Goal: Communication & Community: Answer question/provide support

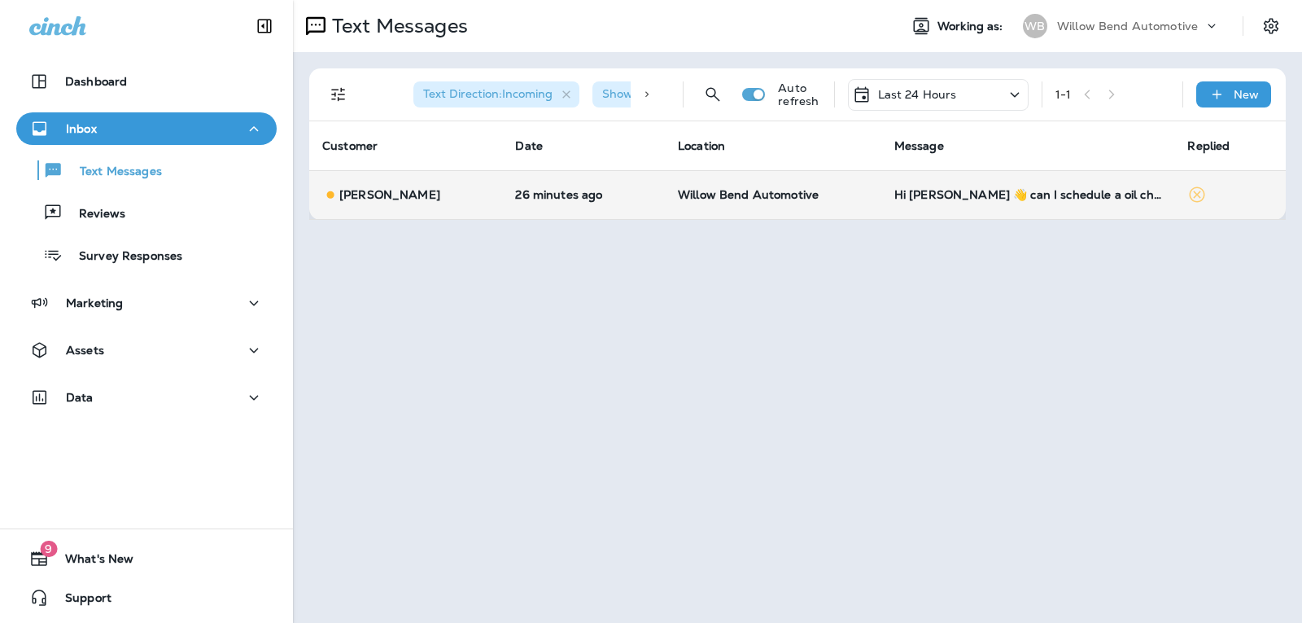
click at [1043, 203] on td "Hi [PERSON_NAME] 👋 can I schedule a oil change" at bounding box center [1028, 194] width 294 height 49
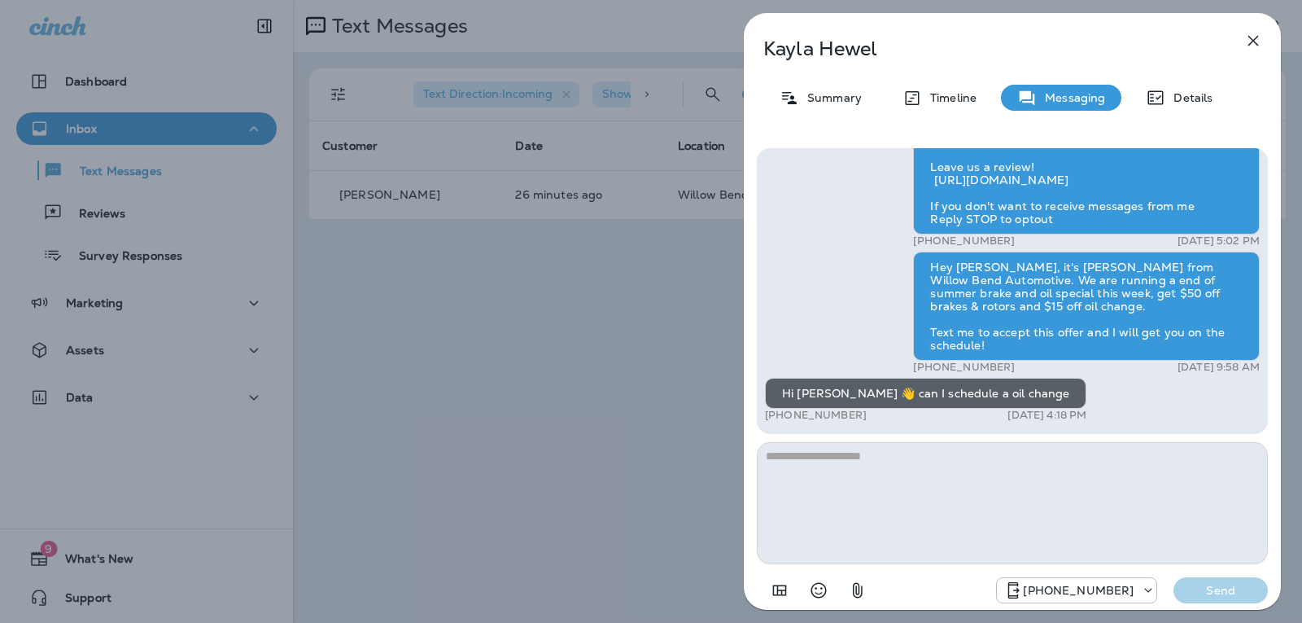
click at [874, 478] on textarea at bounding box center [1012, 503] width 511 height 122
type textarea "**********"
click at [1223, 594] on p "Send" at bounding box center [1221, 590] width 68 height 15
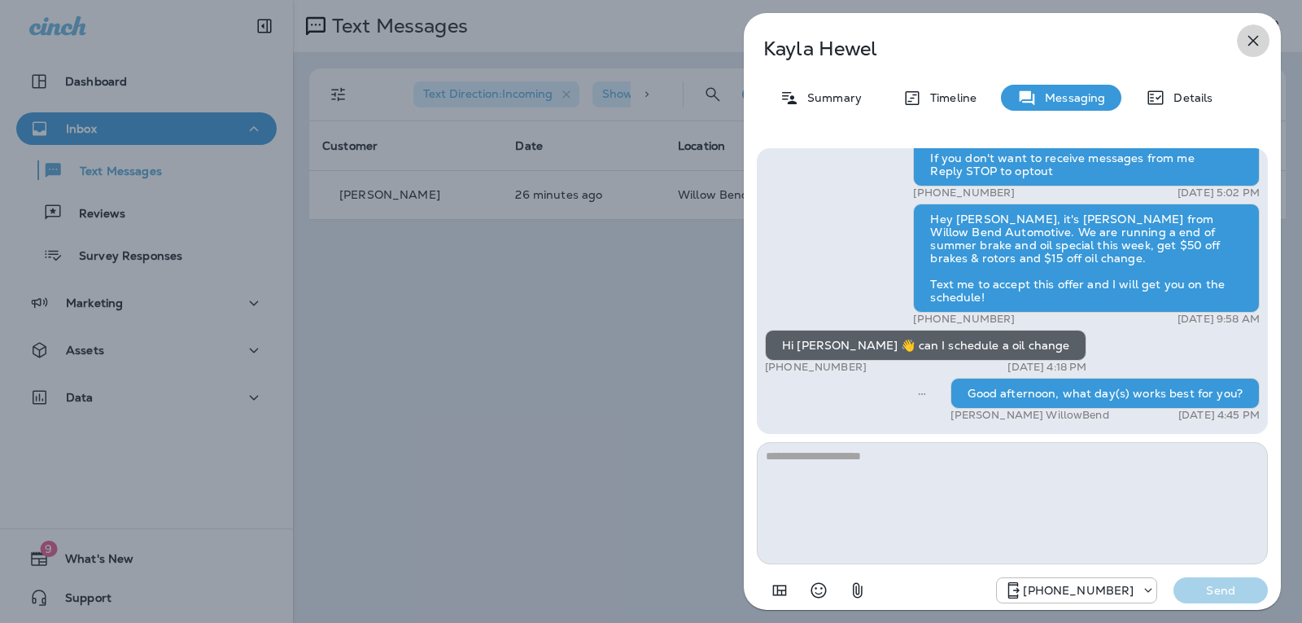
click at [1248, 31] on icon "button" at bounding box center [1254, 41] width 20 height 20
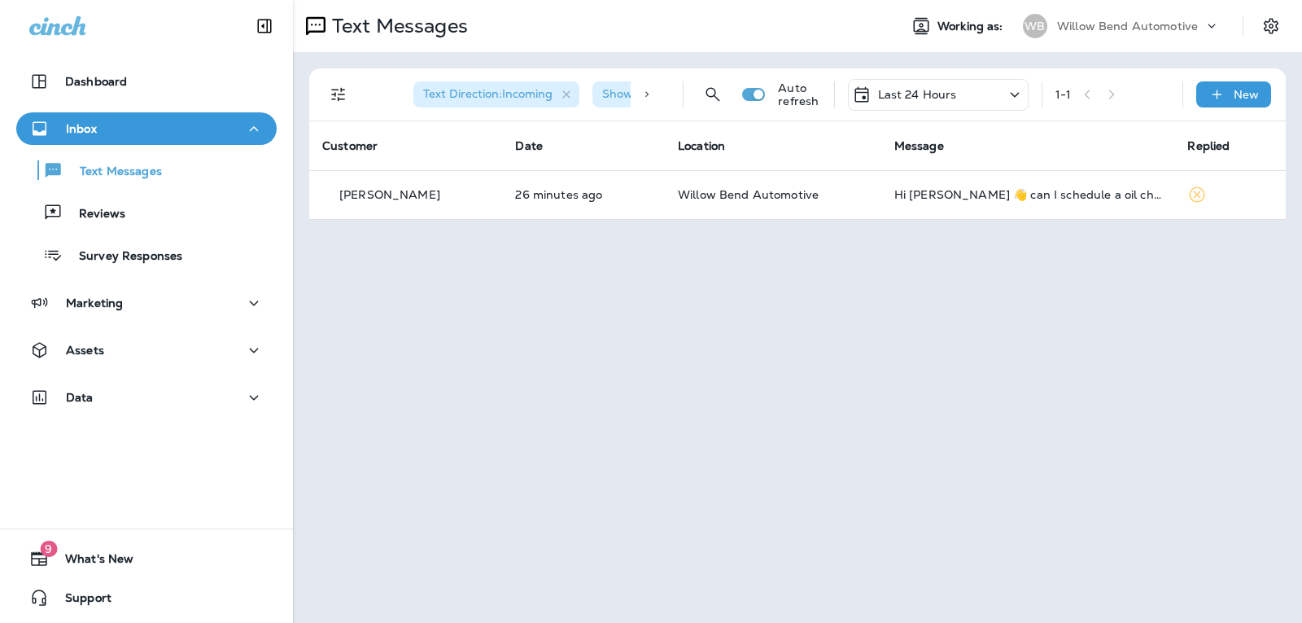
click at [951, 94] on p "Last 24 Hours" at bounding box center [917, 94] width 79 height 13
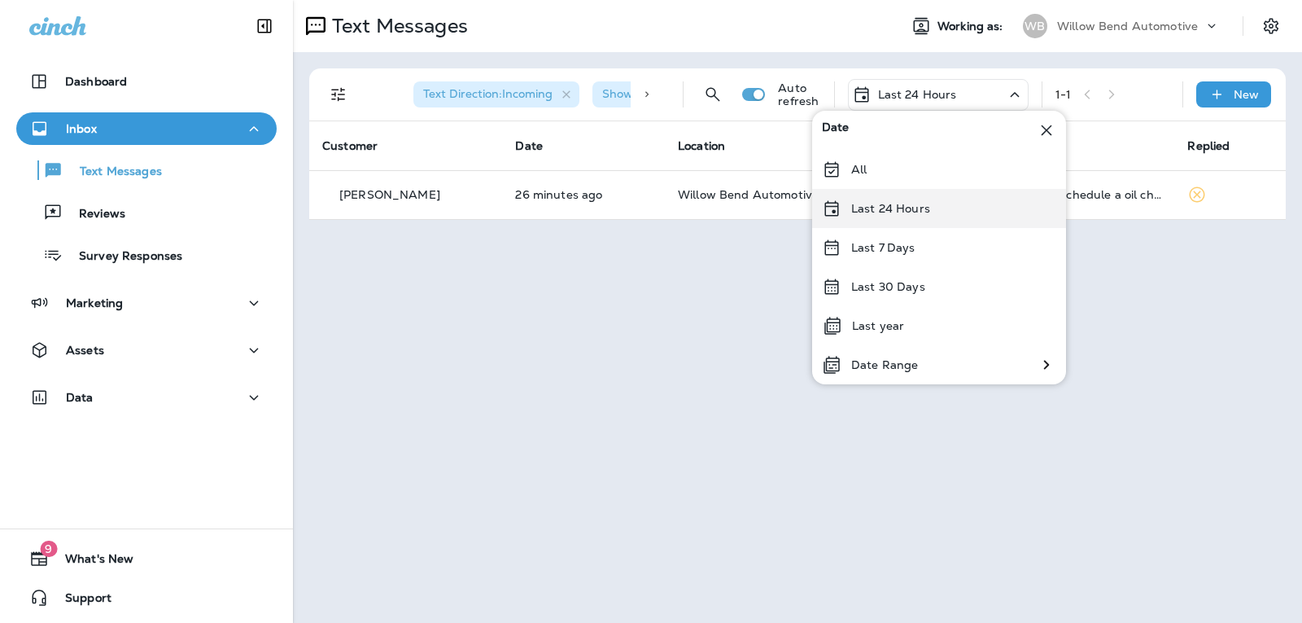
click at [910, 206] on p "Last 24 Hours" at bounding box center [890, 208] width 79 height 13
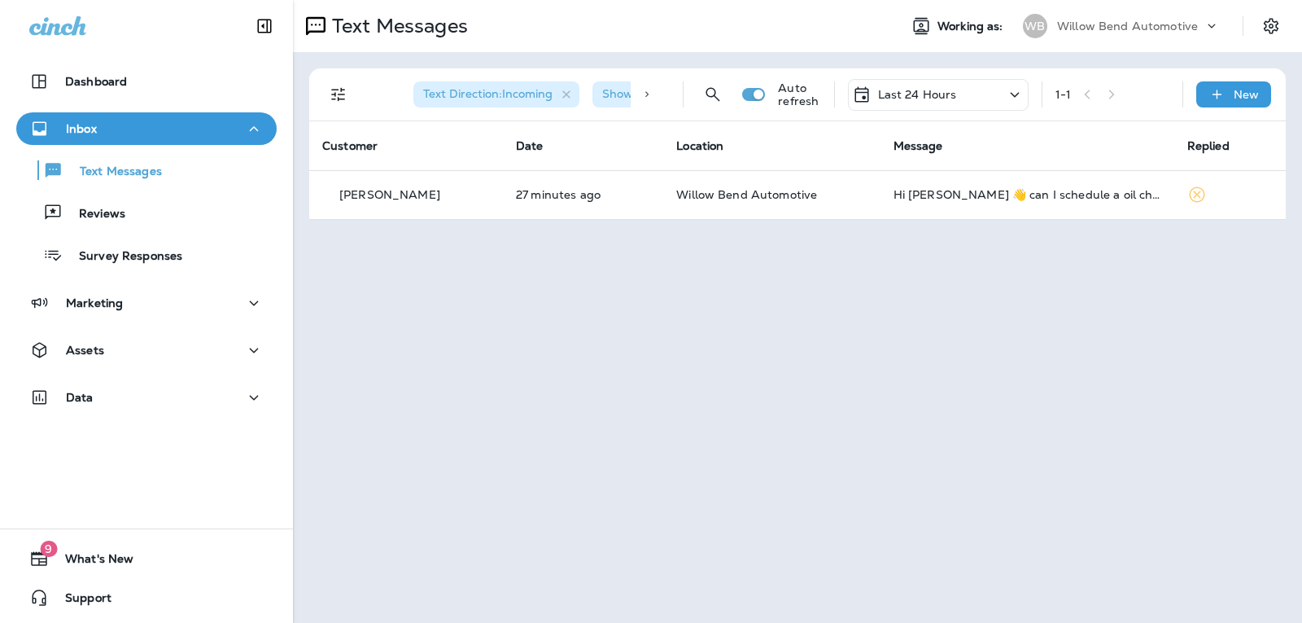
click at [916, 90] on p "Last 24 Hours" at bounding box center [917, 94] width 79 height 13
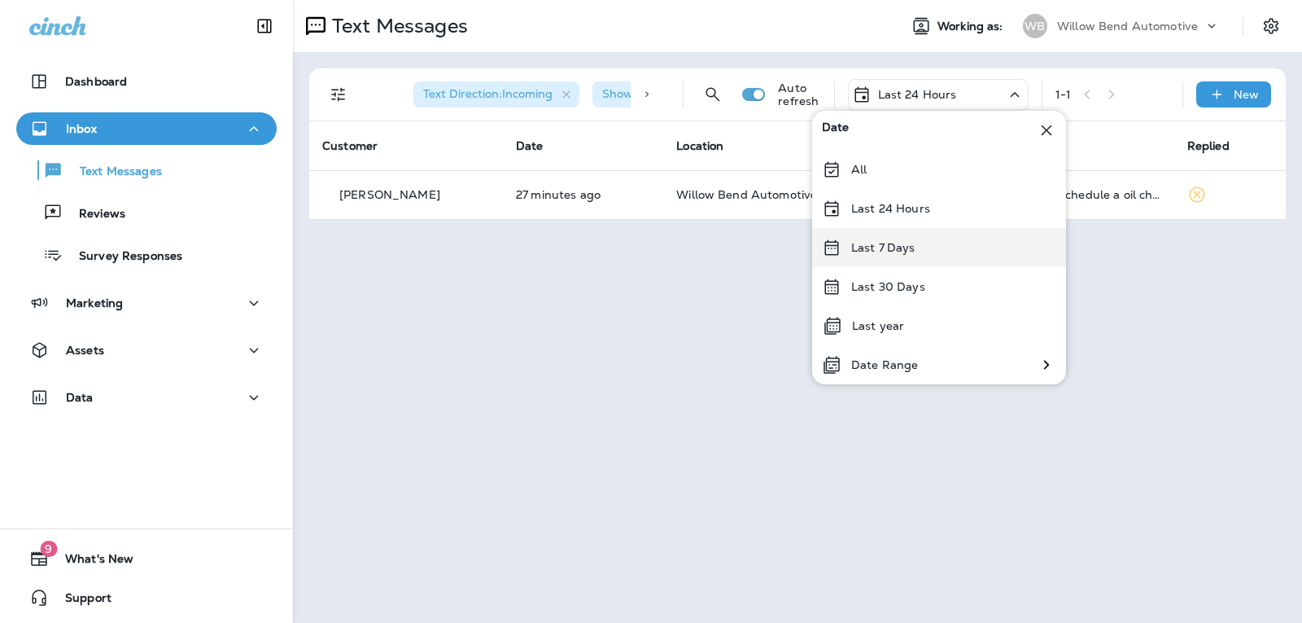
click at [905, 250] on p "Last 7 Days" at bounding box center [883, 247] width 64 height 13
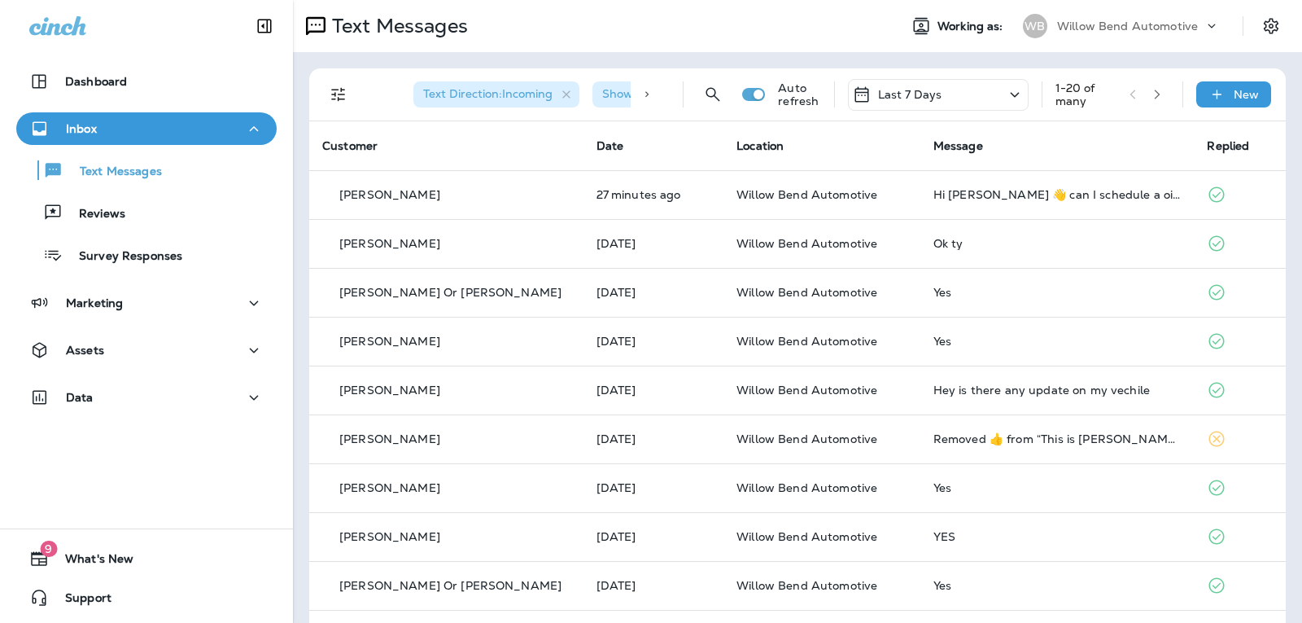
click at [938, 91] on div "Last 7 Days" at bounding box center [938, 95] width 181 height 32
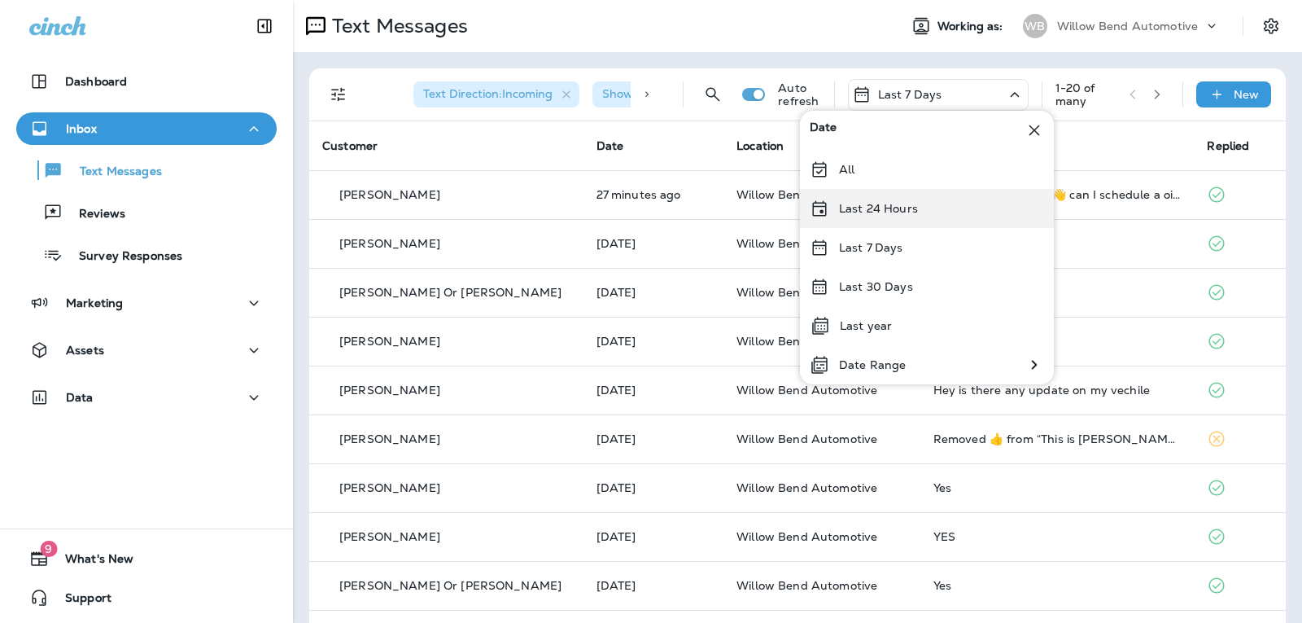
click at [901, 209] on p "Last 24 Hours" at bounding box center [878, 208] width 79 height 13
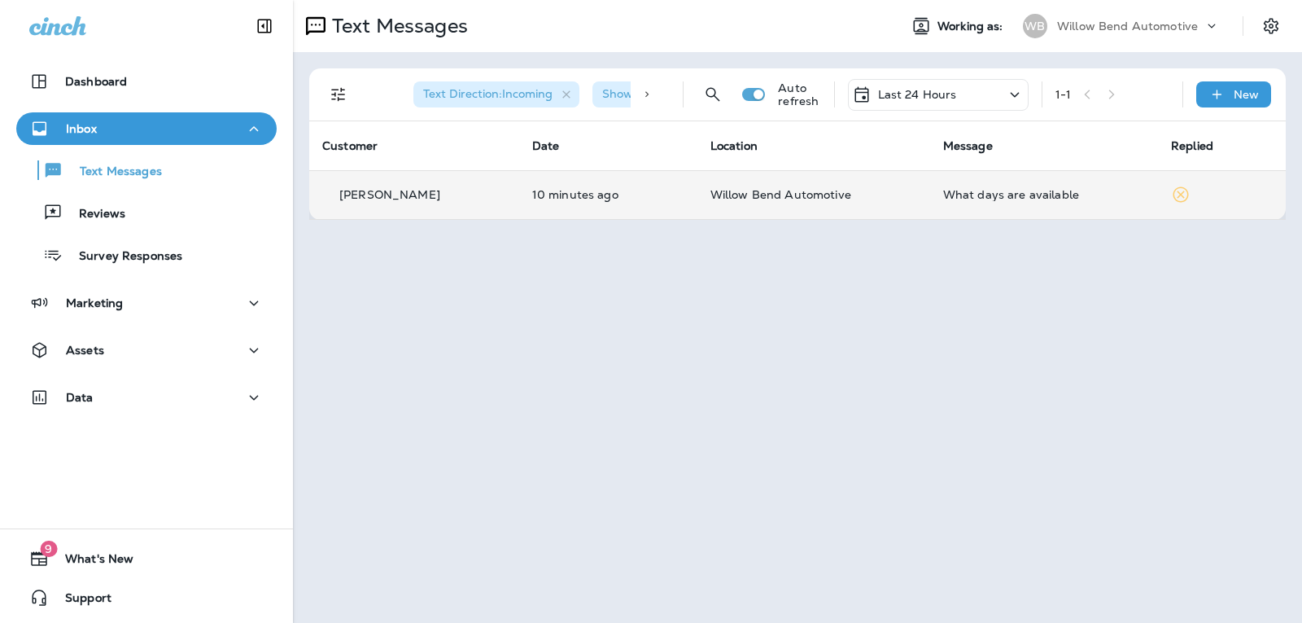
click at [1034, 203] on td "What days are available" at bounding box center [1044, 194] width 228 height 49
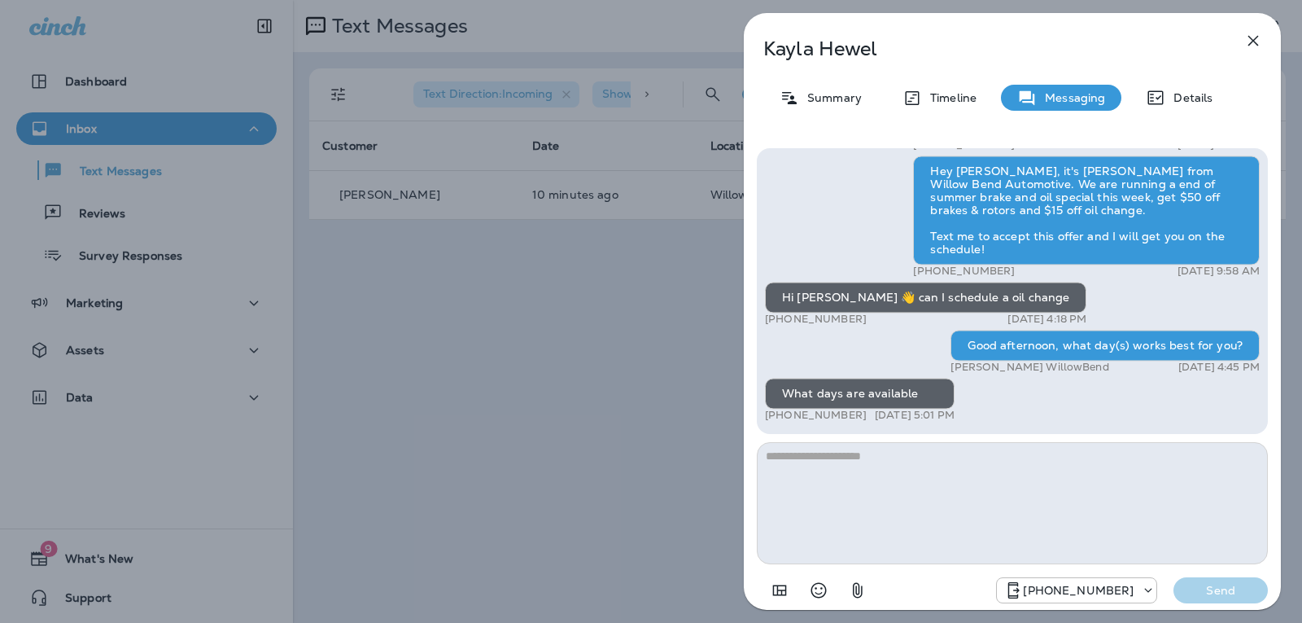
click at [818, 469] on textarea at bounding box center [1012, 503] width 511 height 122
type textarea "*"
type textarea "**********"
click at [1214, 582] on button "Send" at bounding box center [1221, 590] width 94 height 26
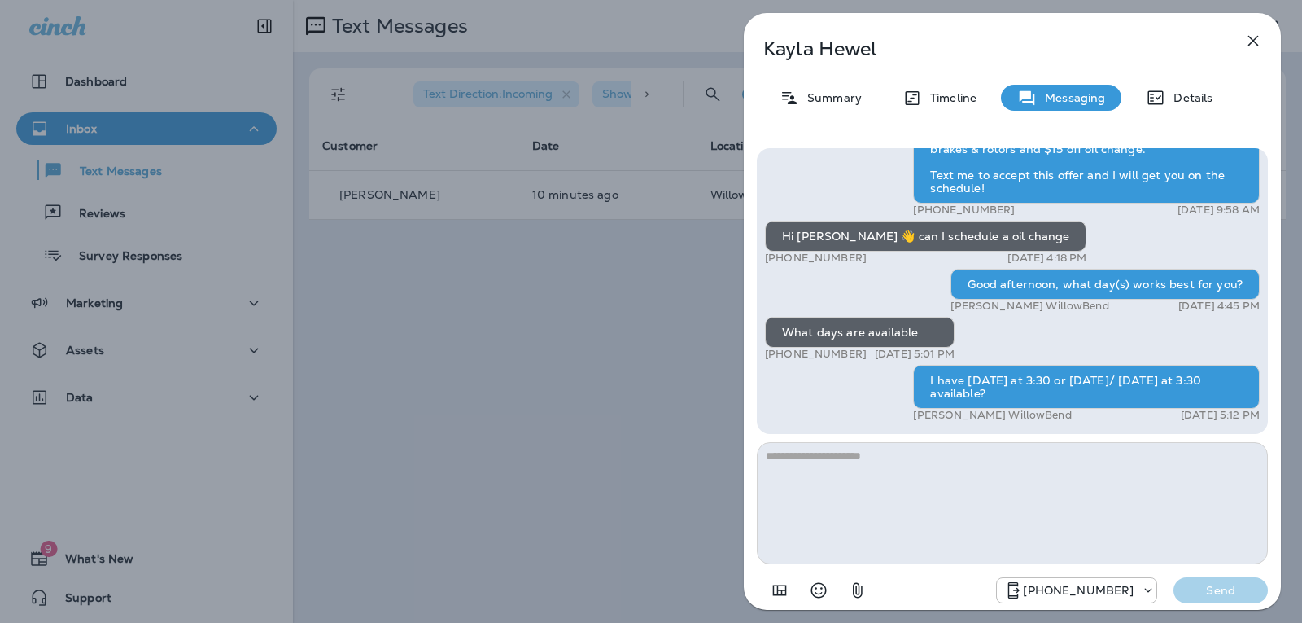
click at [1253, 38] on icon "button" at bounding box center [1254, 41] width 20 height 20
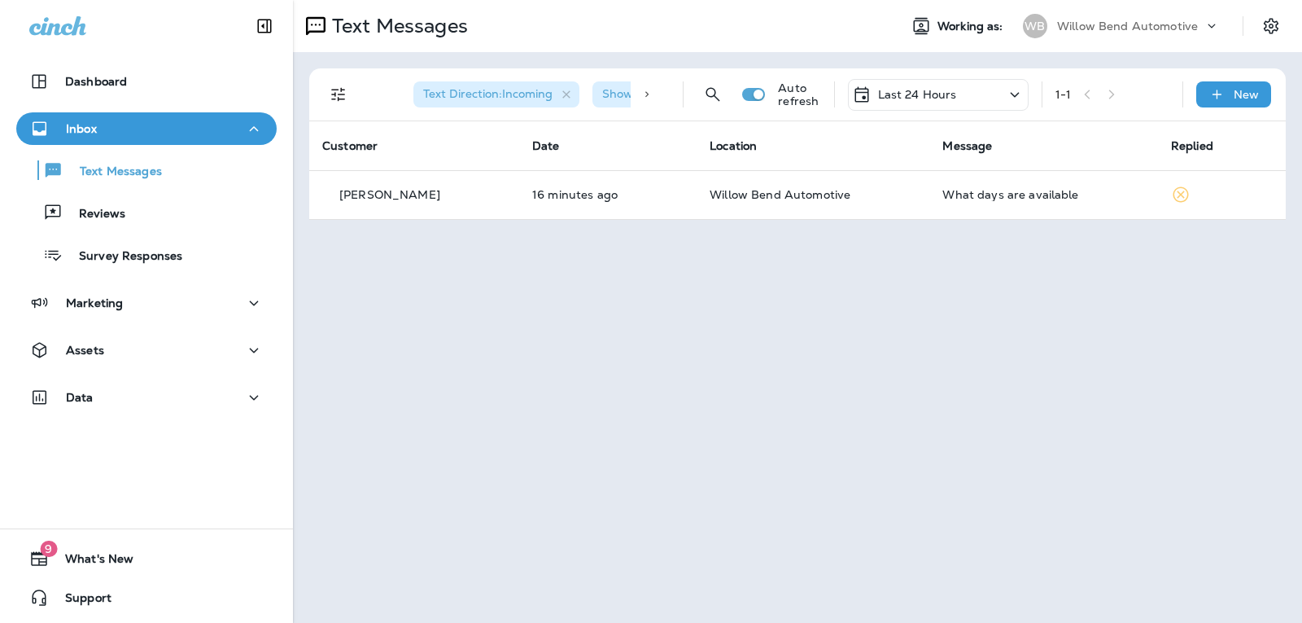
click at [1036, 184] on td "What days are available" at bounding box center [1043, 194] width 228 height 49
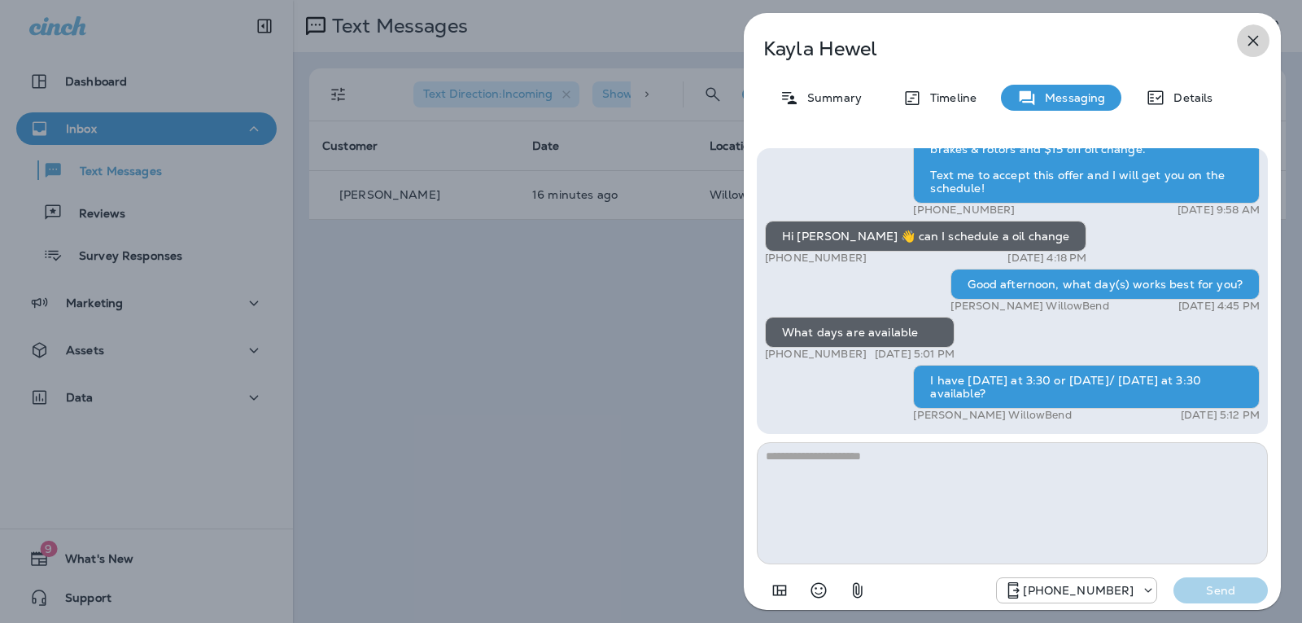
click at [1253, 46] on icon "button" at bounding box center [1254, 41] width 20 height 20
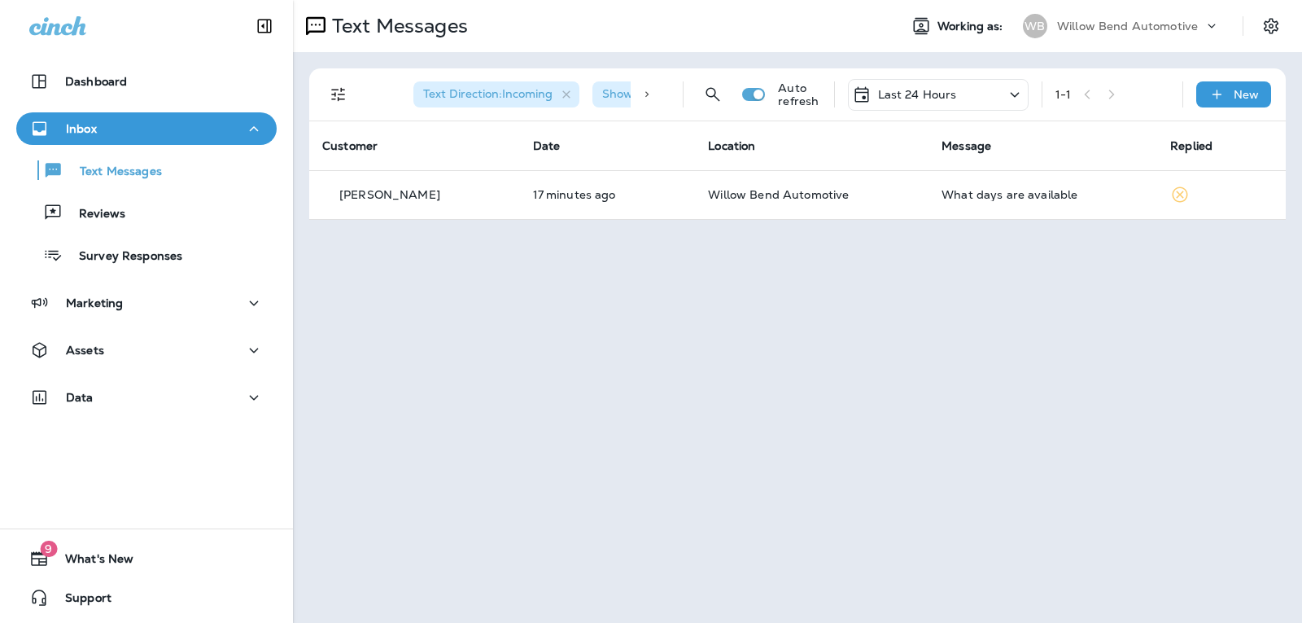
click at [957, 102] on div "Last 24 Hours" at bounding box center [938, 95] width 181 height 32
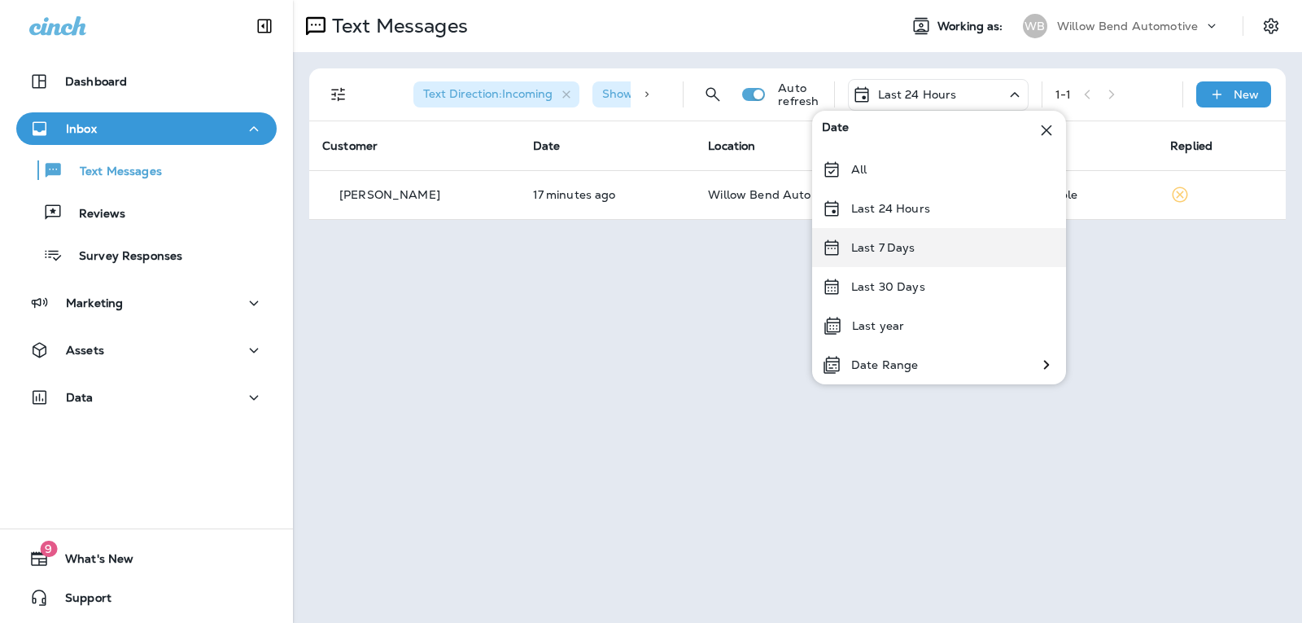
click at [943, 256] on div "Last 7 Days" at bounding box center [939, 247] width 254 height 39
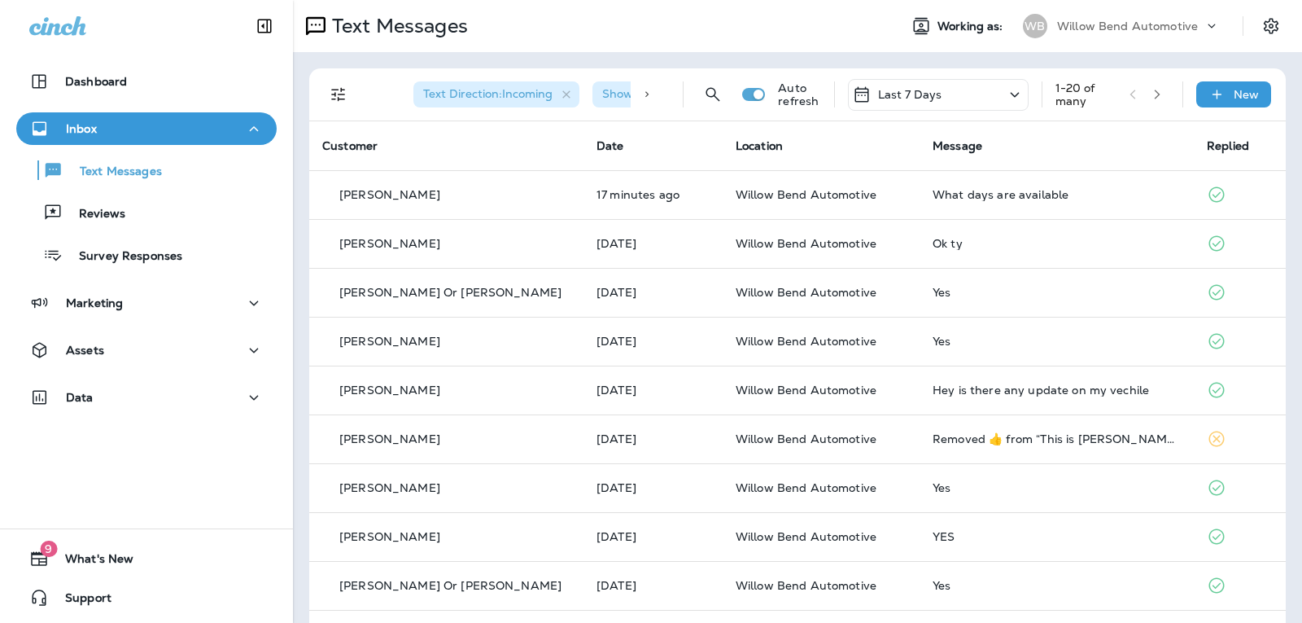
click at [929, 96] on div "Last 7 Days" at bounding box center [938, 95] width 181 height 32
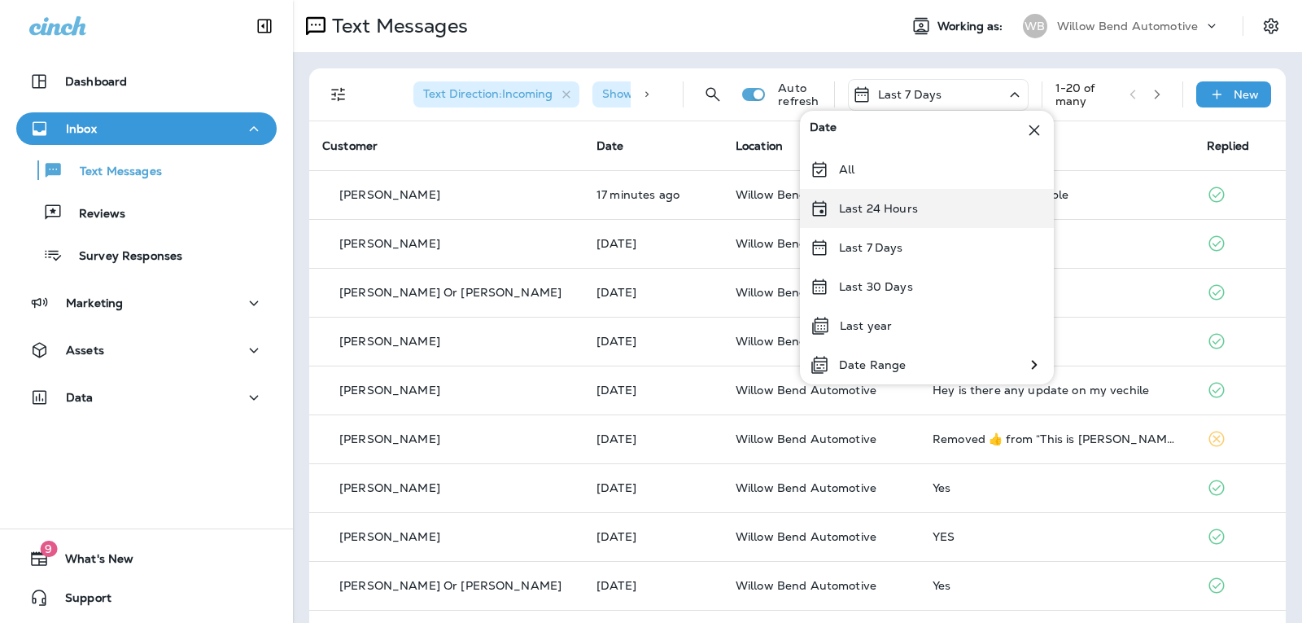
click at [925, 203] on div "Last 24 Hours" at bounding box center [927, 208] width 254 height 39
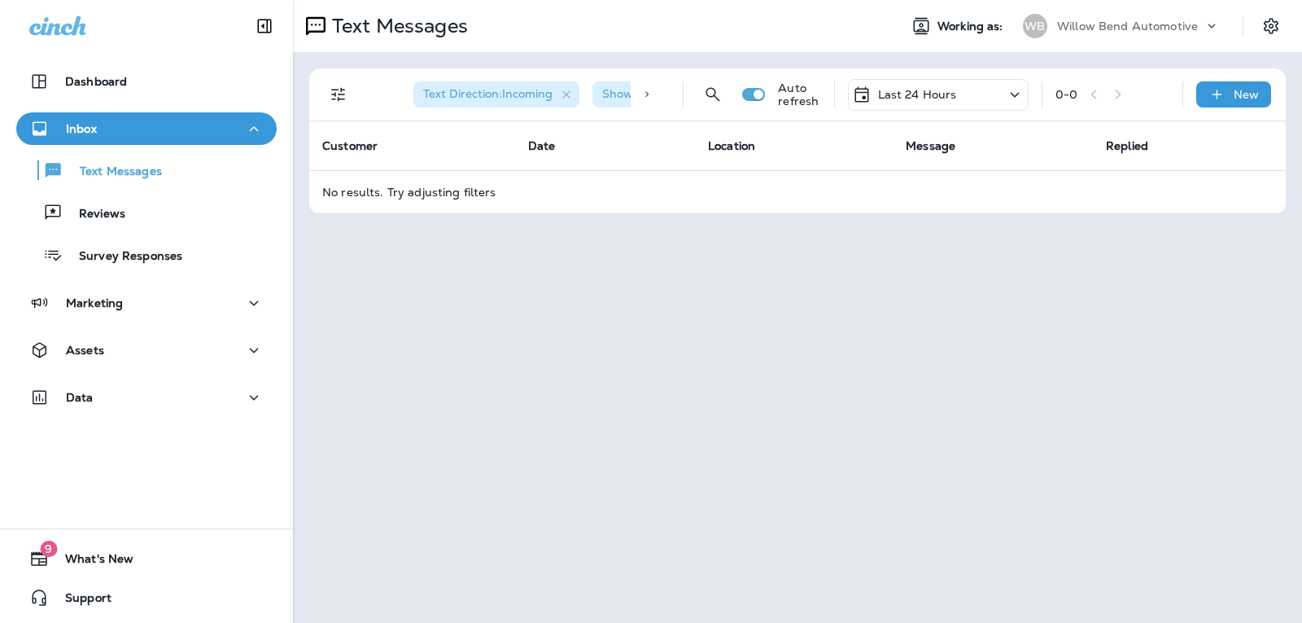
click at [965, 82] on div "Last 24 Hours" at bounding box center [938, 95] width 181 height 32
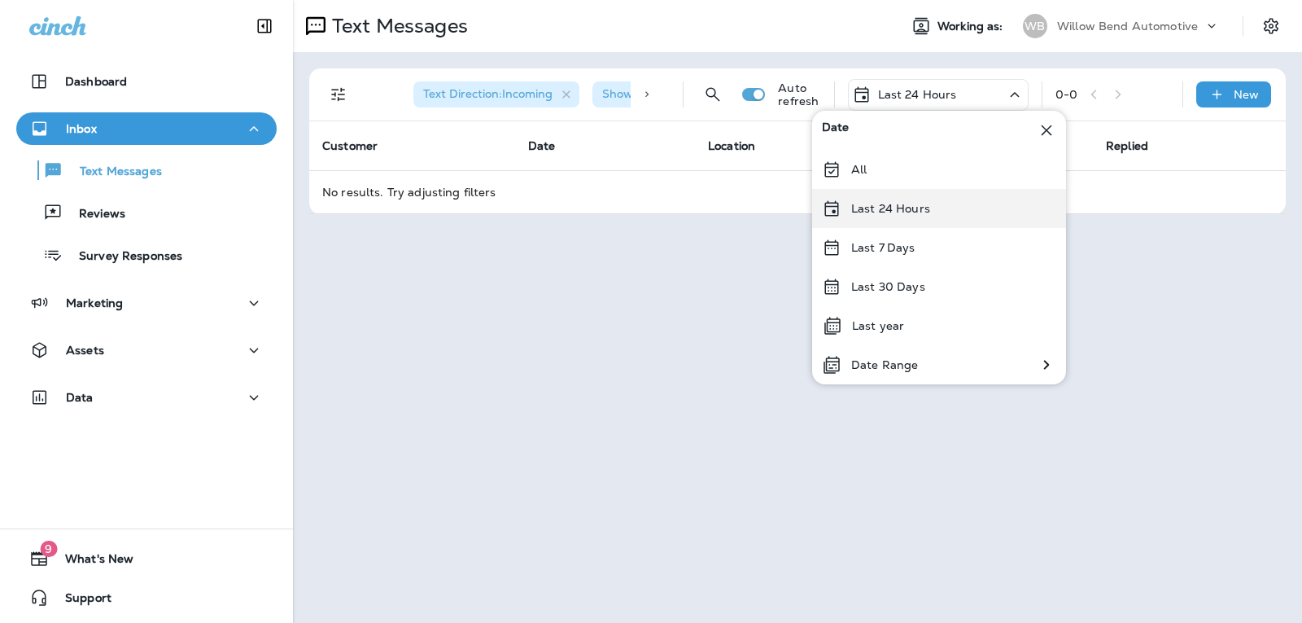
click at [913, 202] on p "Last 24 Hours" at bounding box center [890, 208] width 79 height 13
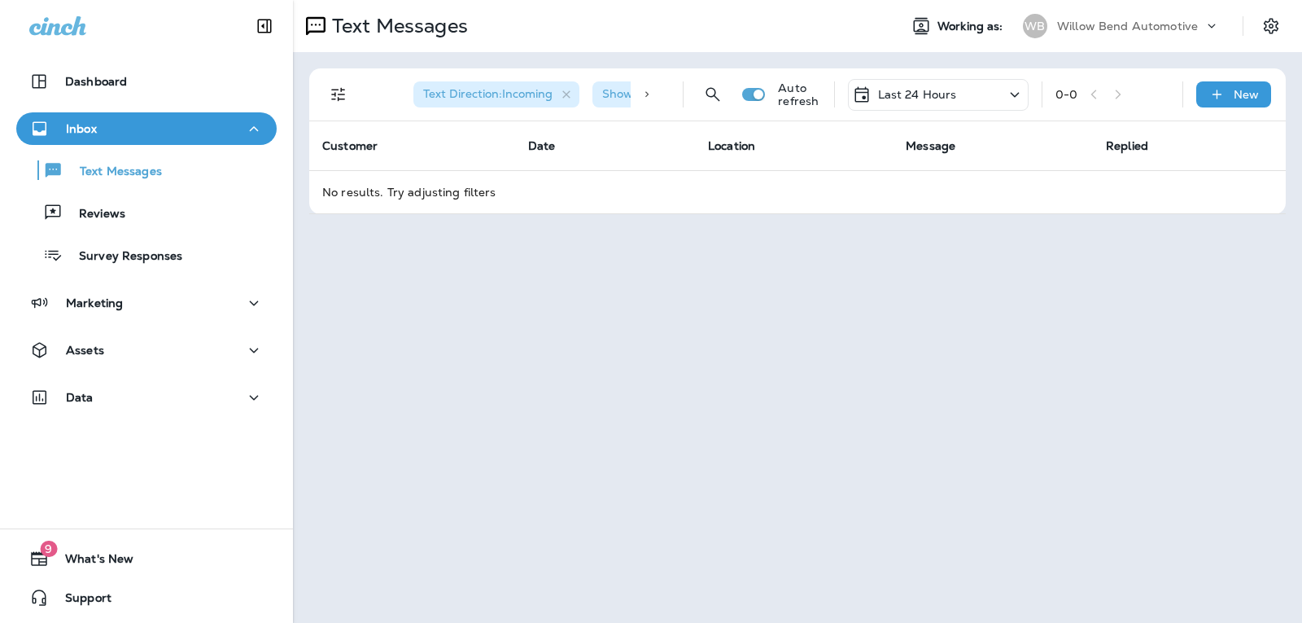
click at [948, 89] on p "Last 24 Hours" at bounding box center [917, 94] width 79 height 13
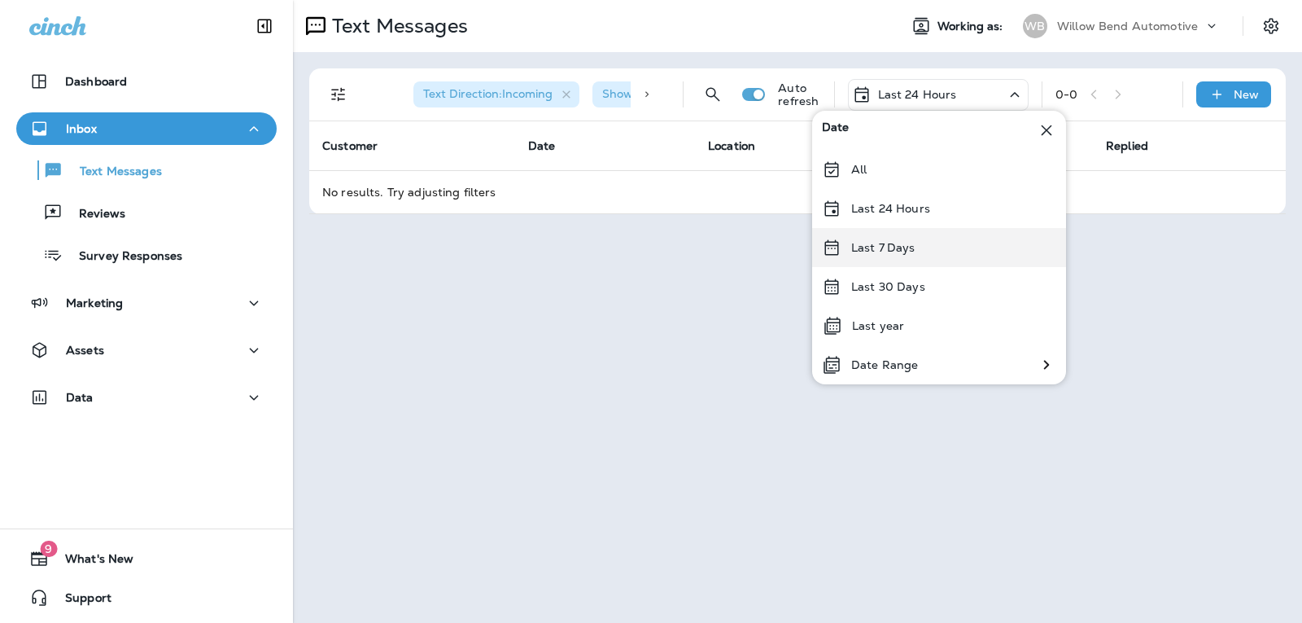
click at [925, 242] on div "Last 7 Days" at bounding box center [939, 247] width 254 height 39
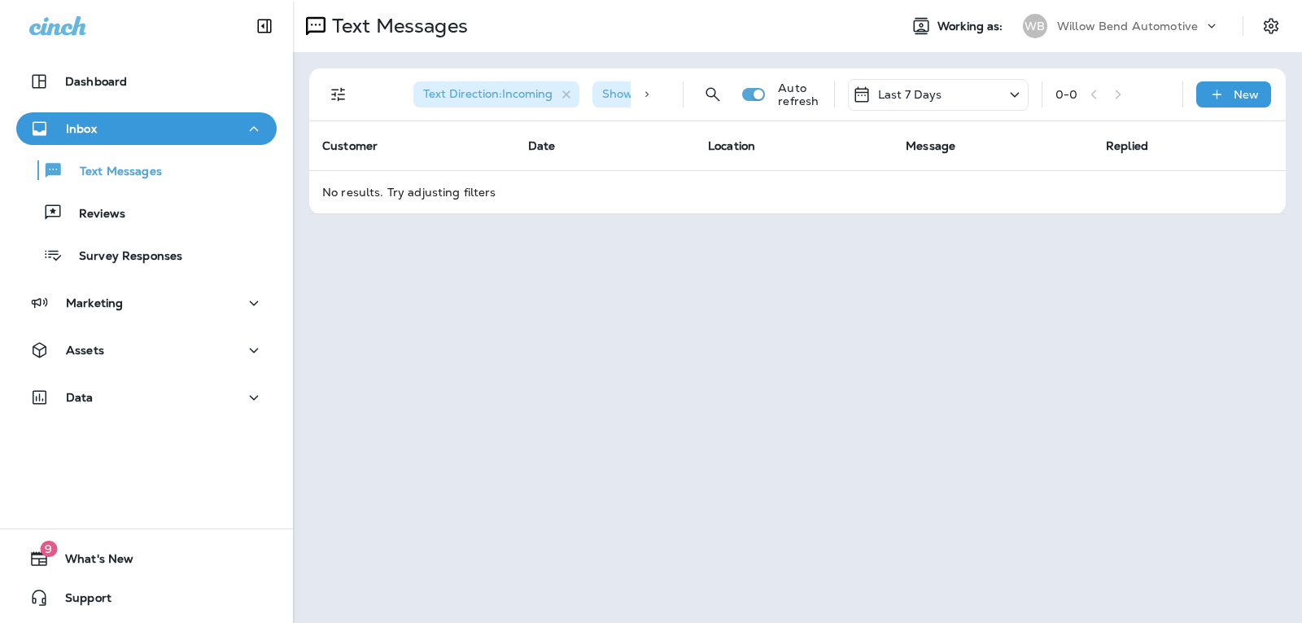
click at [893, 93] on p "Last 7 Days" at bounding box center [910, 94] width 64 height 13
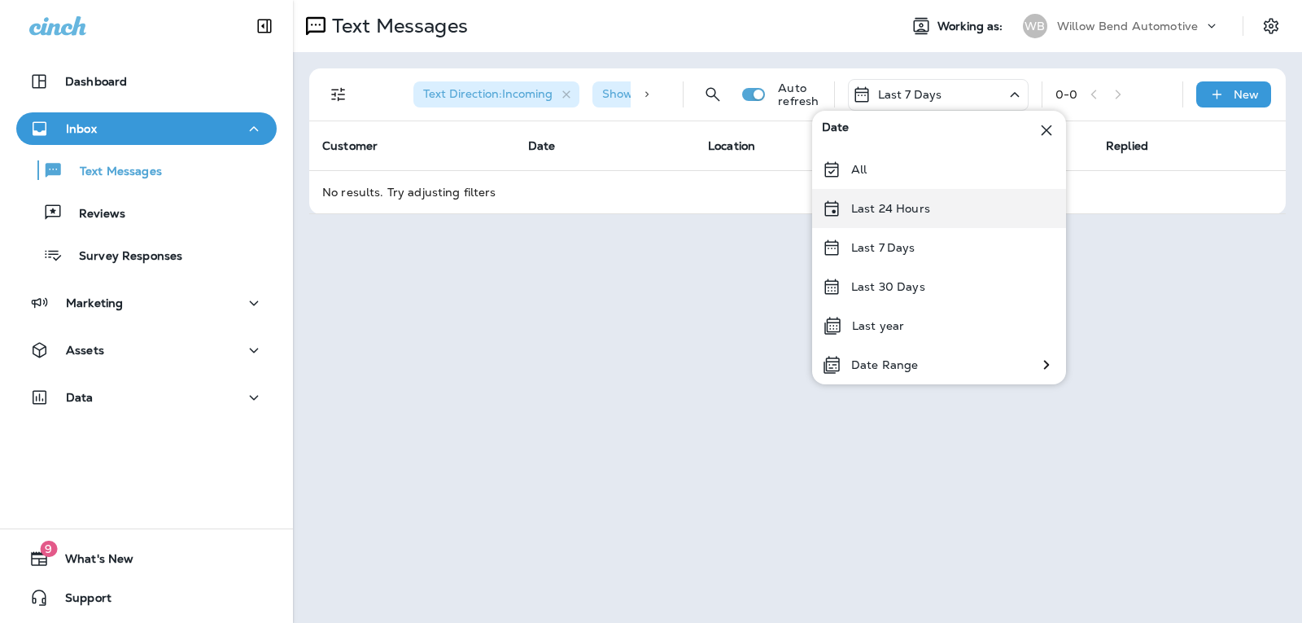
click at [909, 207] on p "Last 24 Hours" at bounding box center [890, 208] width 79 height 13
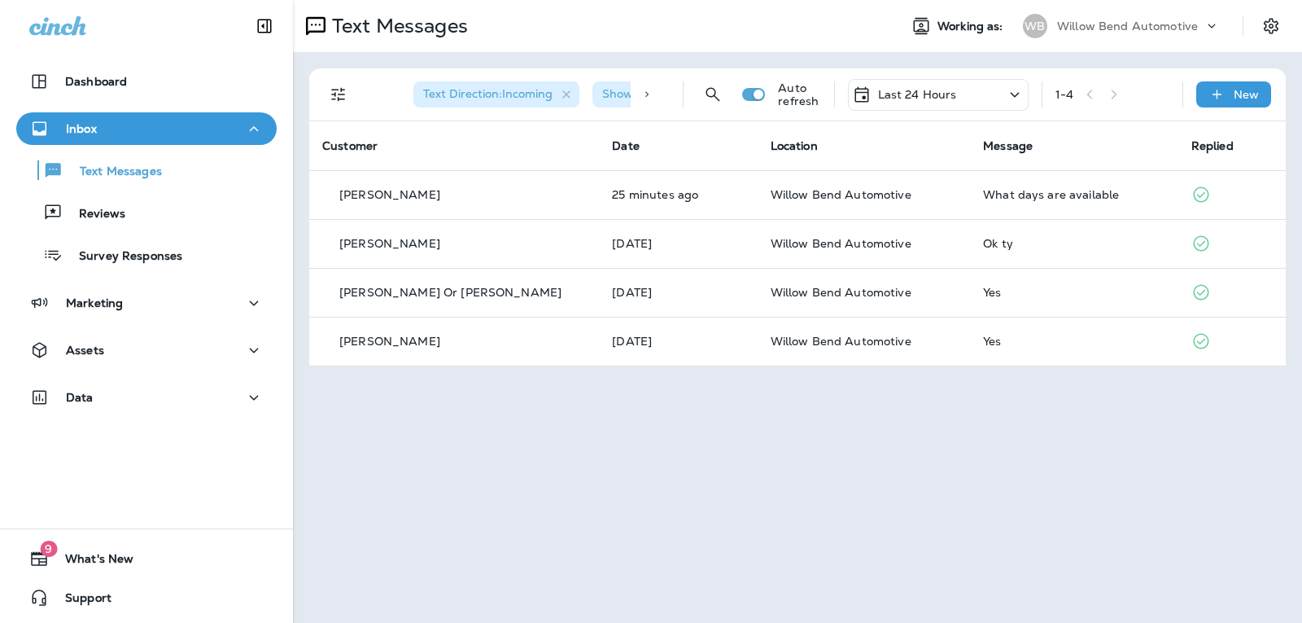
click at [943, 92] on p "Last 24 Hours" at bounding box center [917, 94] width 79 height 13
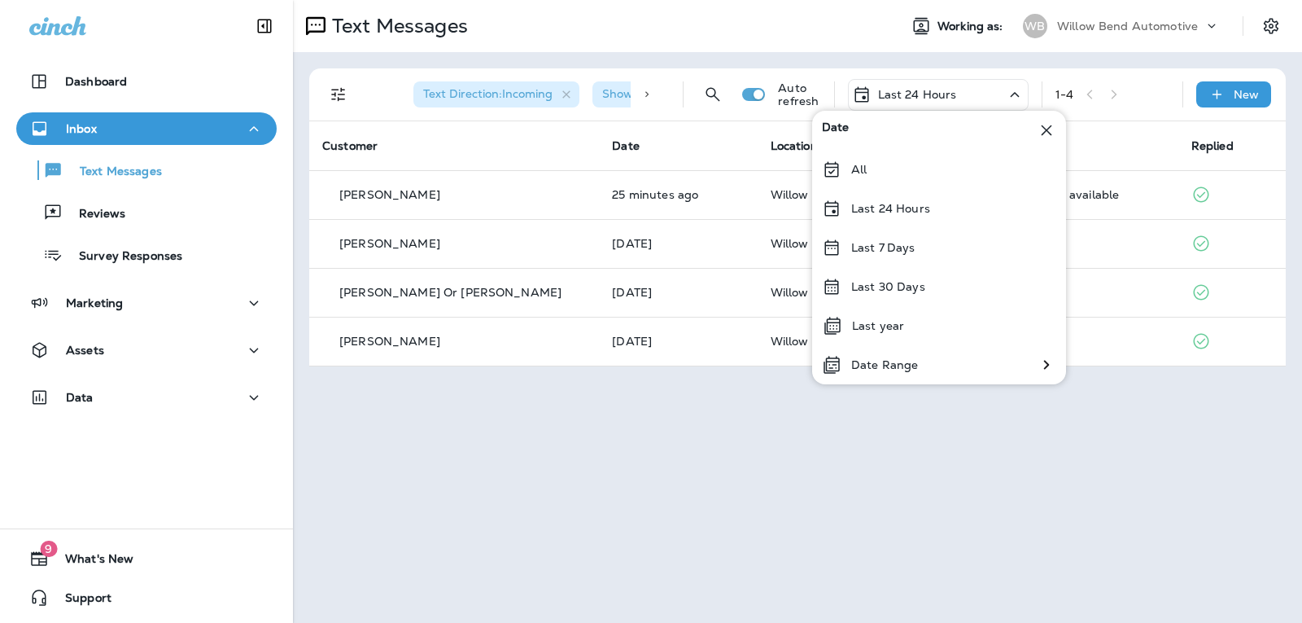
click at [937, 92] on p "Last 24 Hours" at bounding box center [917, 94] width 79 height 13
